Goal: Navigation & Orientation: Find specific page/section

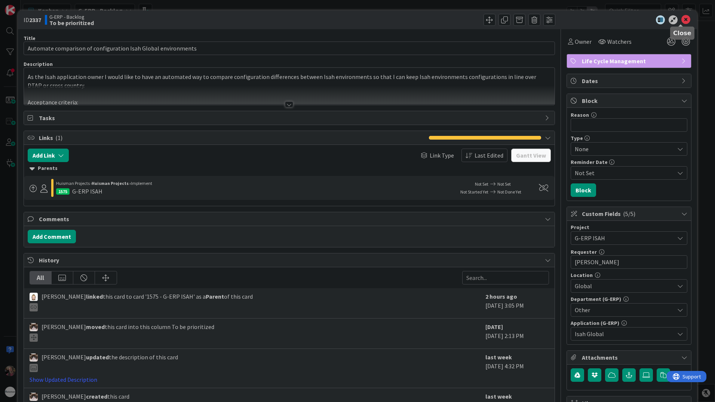
click at [681, 20] on icon at bounding box center [685, 19] width 9 height 9
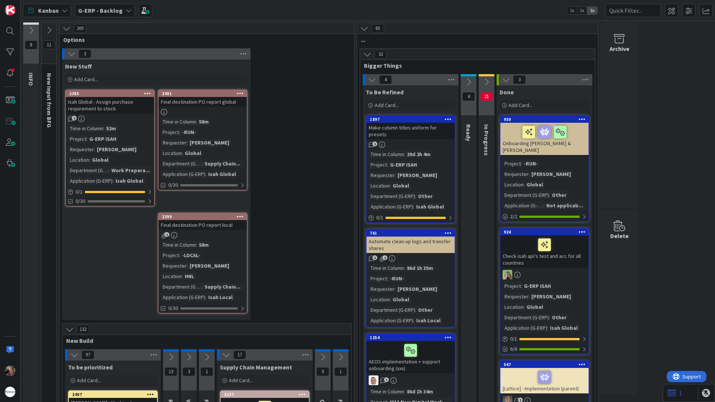
click at [121, 6] on div "G-ERP - Backlog" at bounding box center [105, 10] width 60 height 13
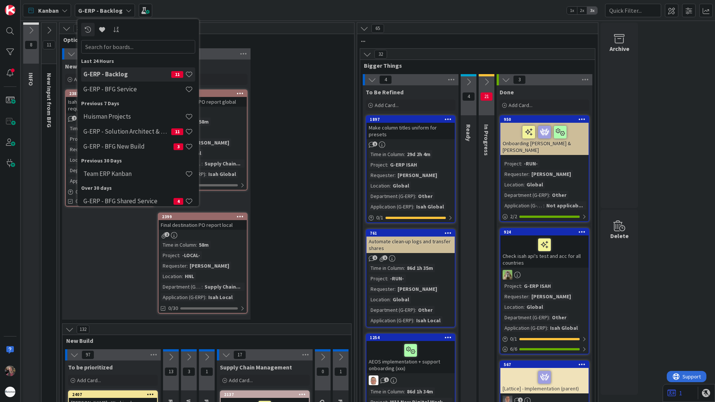
click at [67, 9] on icon at bounding box center [65, 10] width 6 height 6
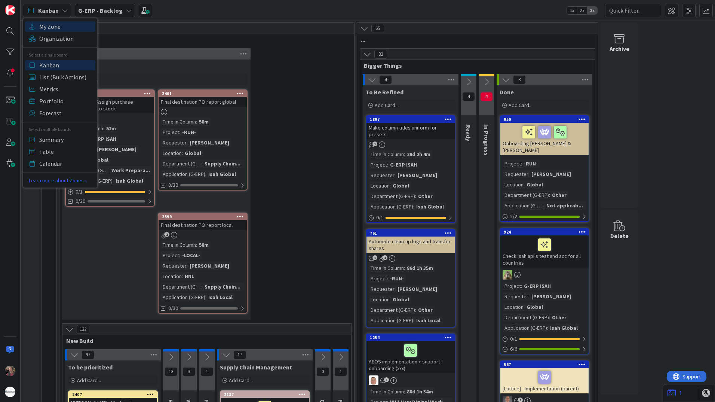
click at [65, 30] on span "My Zone" at bounding box center [66, 26] width 54 height 11
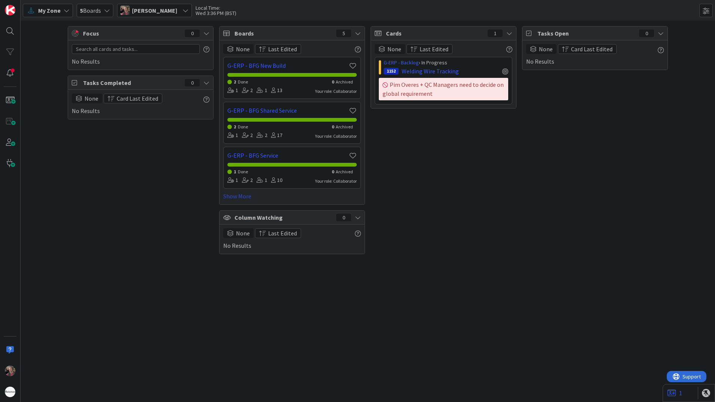
click at [231, 196] on link "Show More" at bounding box center [292, 195] width 138 height 9
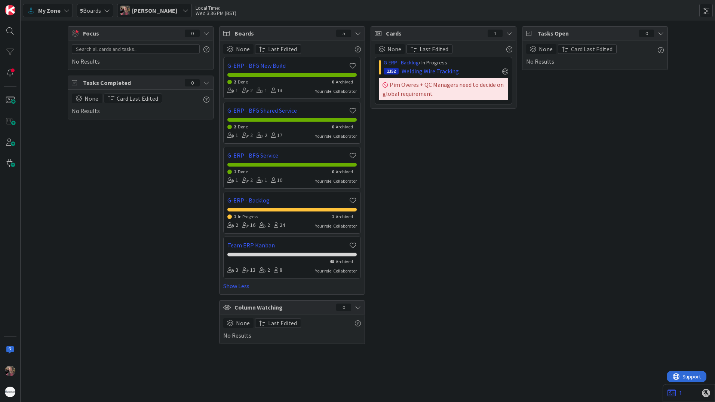
click at [355, 33] on icon at bounding box center [358, 33] width 6 height 6
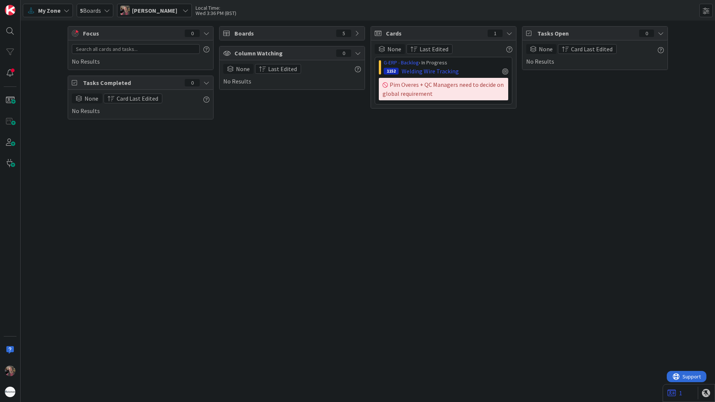
click at [355, 33] on icon at bounding box center [358, 33] width 6 height 6
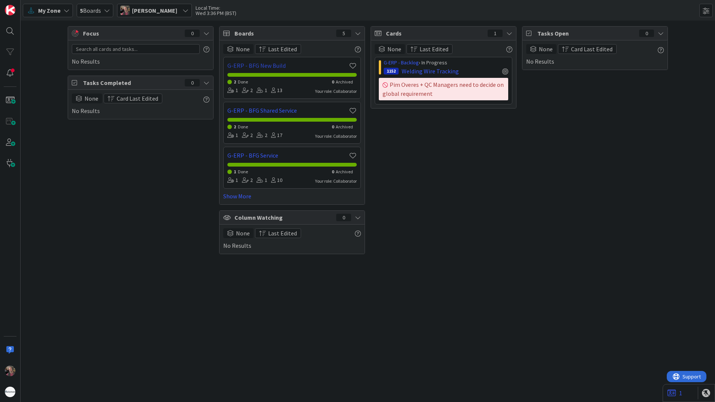
click at [271, 66] on link "G-ERP - BFG New Build" at bounding box center [288, 65] width 122 height 9
click at [252, 194] on link "Show More" at bounding box center [292, 195] width 138 height 9
